Goal: Find specific page/section: Find specific page/section

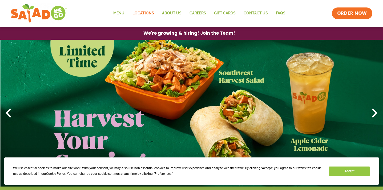
click at [148, 13] on link "Locations" at bounding box center [143, 13] width 30 height 12
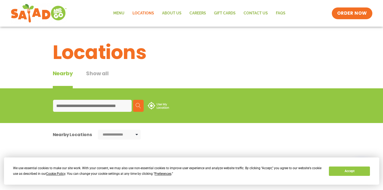
type input "**********"
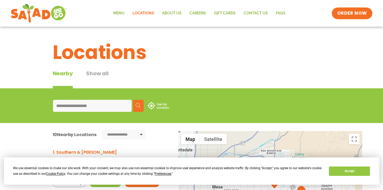
click at [141, 107] on button "Search" at bounding box center [138, 106] width 11 height 12
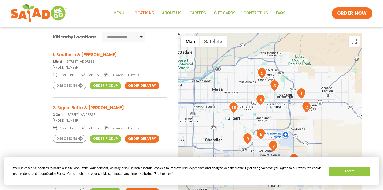
scroll to position [99, 0]
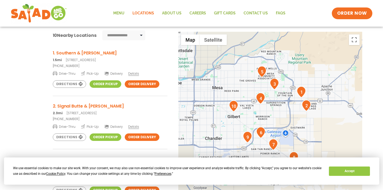
click at [99, 107] on h3 "2. Signal Butte & Guadalupe" at bounding box center [110, 106] width 115 height 7
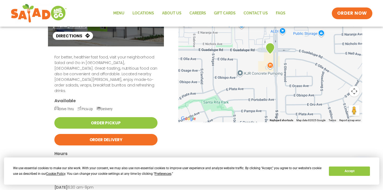
scroll to position [50, 0]
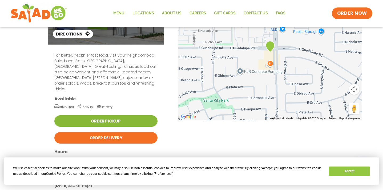
click at [99, 115] on link "Order Pickup" at bounding box center [105, 120] width 103 height 11
